Goal: Find specific page/section: Find specific page/section

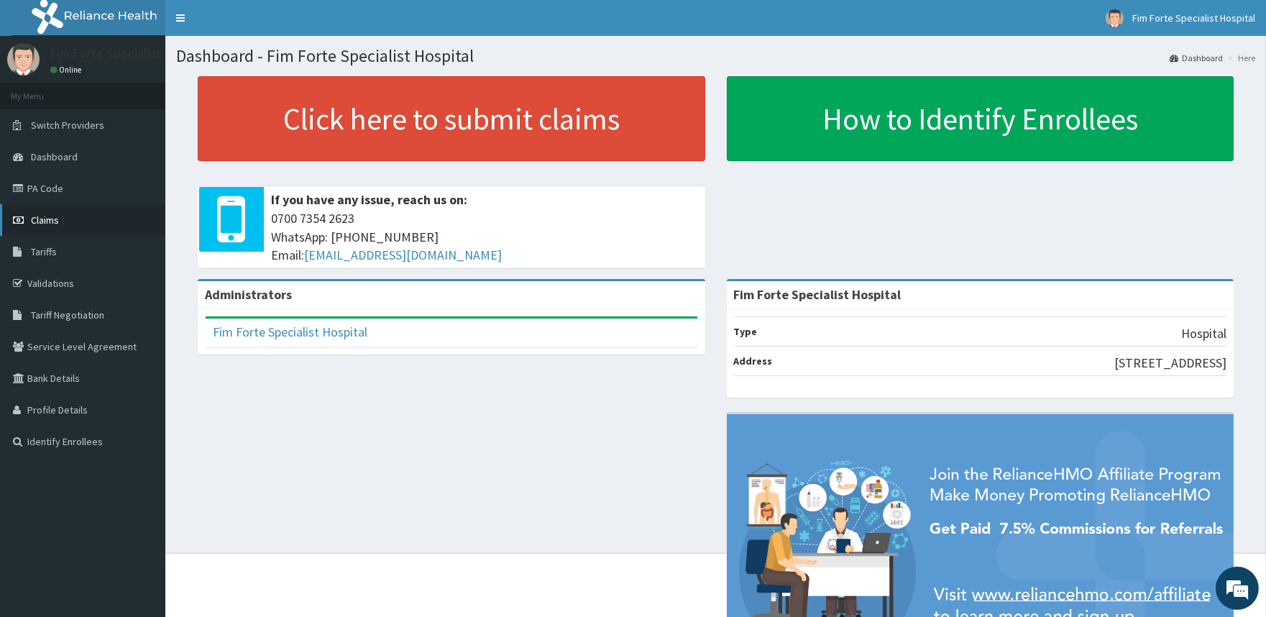
click at [45, 217] on span "Claims" at bounding box center [45, 219] width 28 height 13
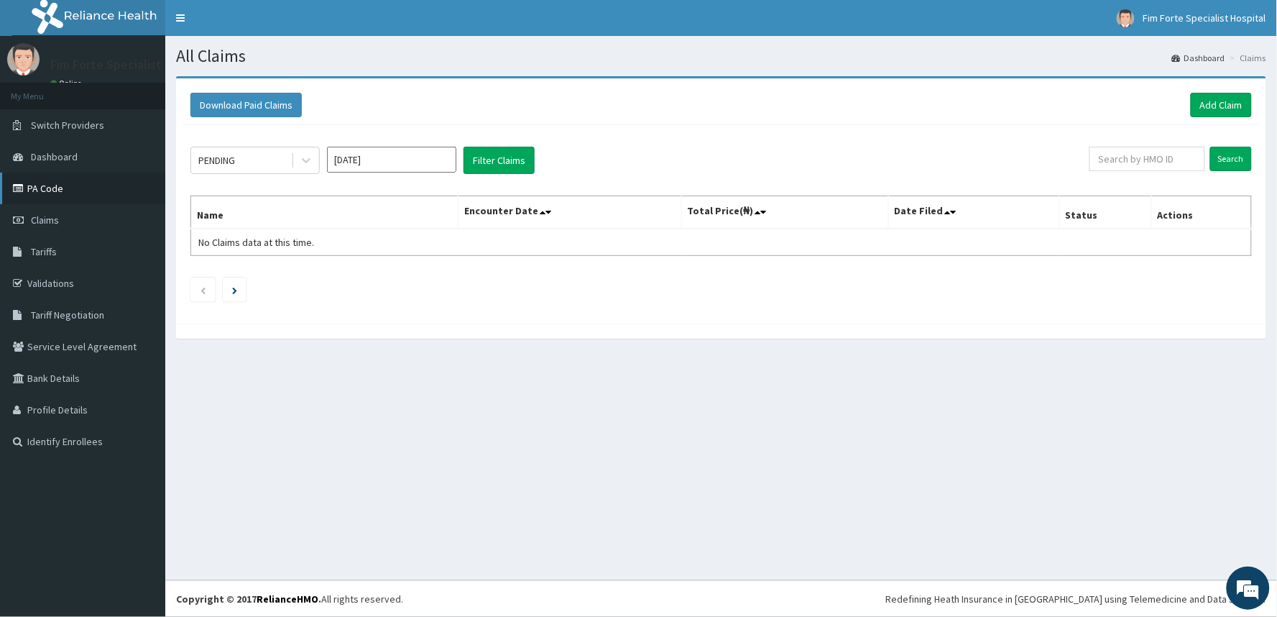
click at [41, 188] on link "PA Code" at bounding box center [82, 189] width 165 height 32
